Goal: Navigation & Orientation: Find specific page/section

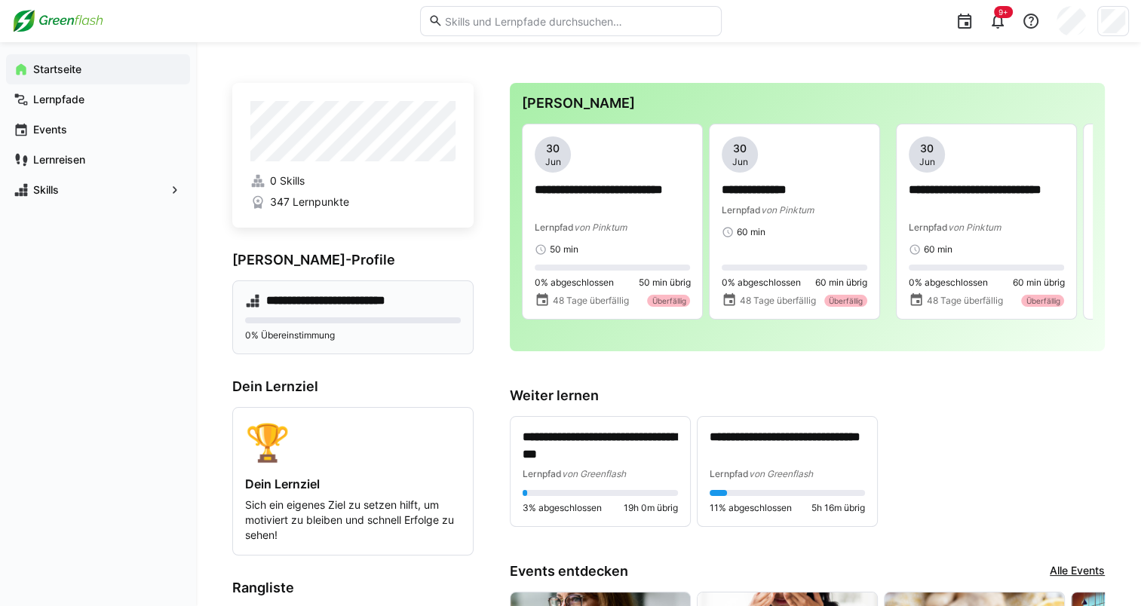
click at [340, 304] on h4 "**********" at bounding box center [337, 300] width 143 height 15
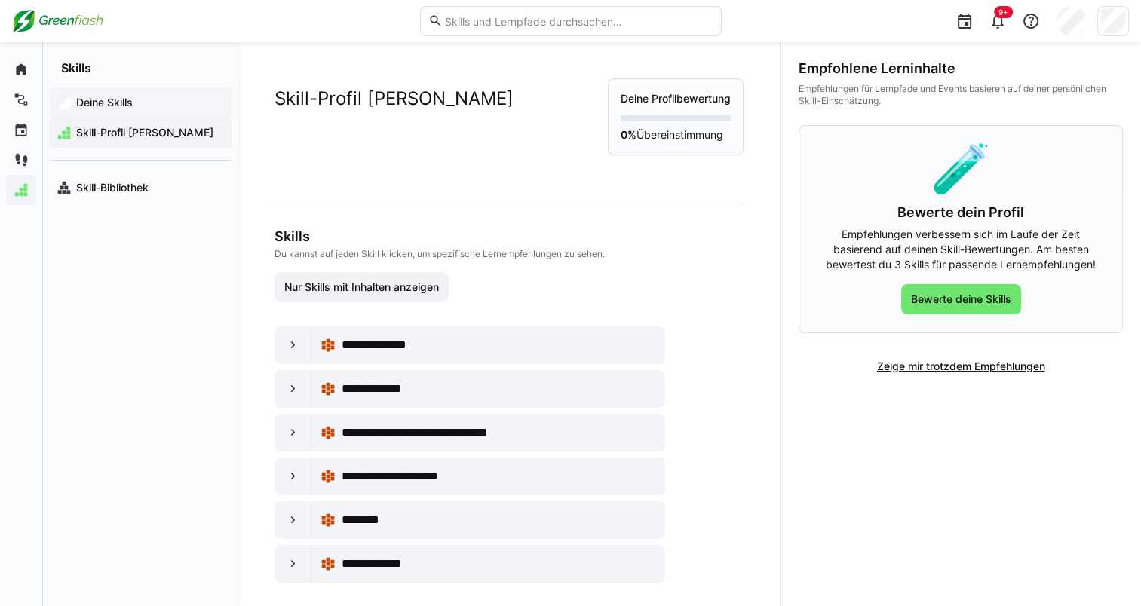
click at [0, 0] on app-navigation-label "Deine Skills" at bounding box center [0, 0] width 0 height 0
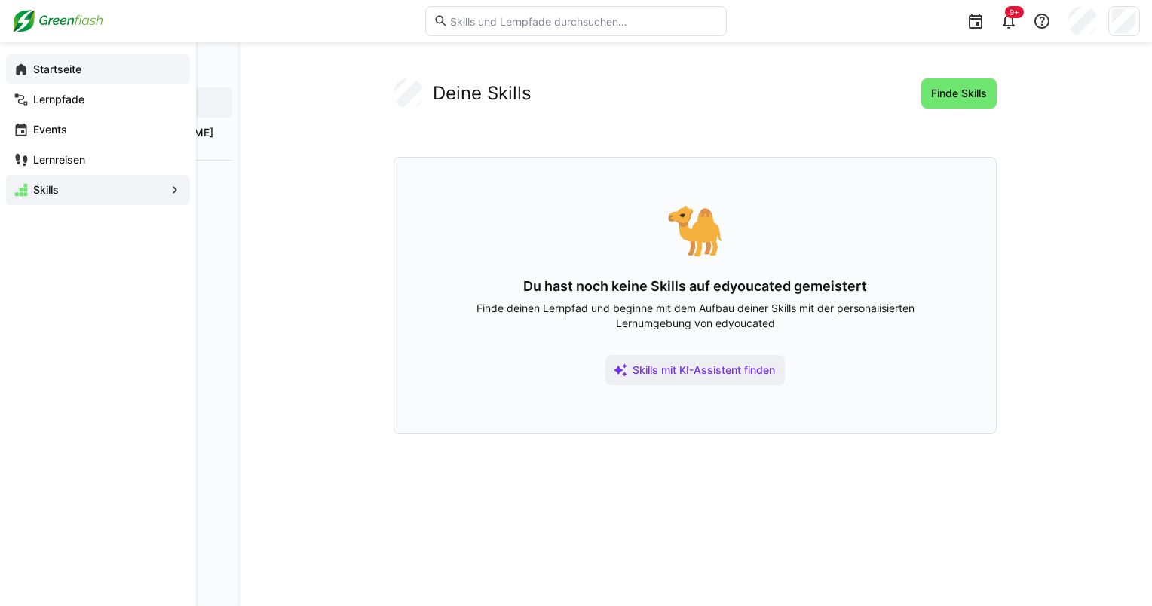
click at [21, 63] on eds-icon at bounding box center [21, 69] width 15 height 15
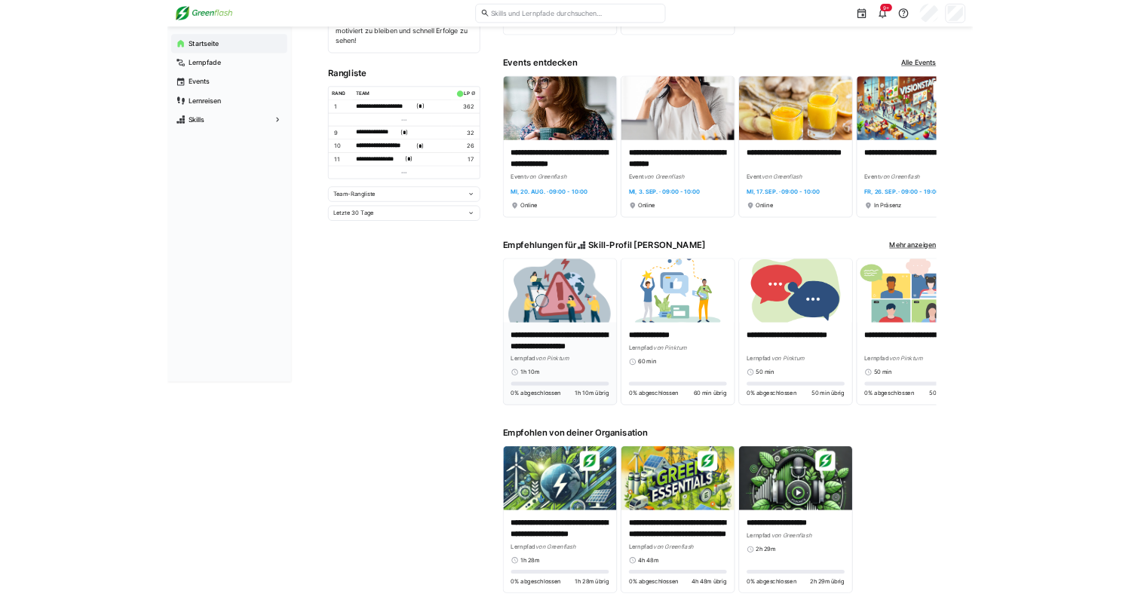
scroll to position [472, 0]
